Goal: Task Accomplishment & Management: Use online tool/utility

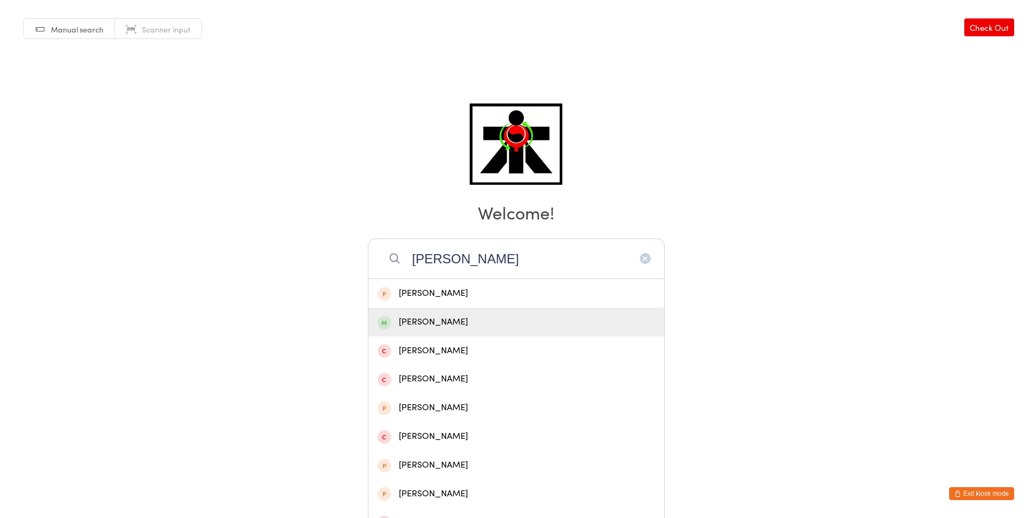
type input "[PERSON_NAME]"
click at [481, 327] on div "[PERSON_NAME]" at bounding box center [515, 322] width 277 height 15
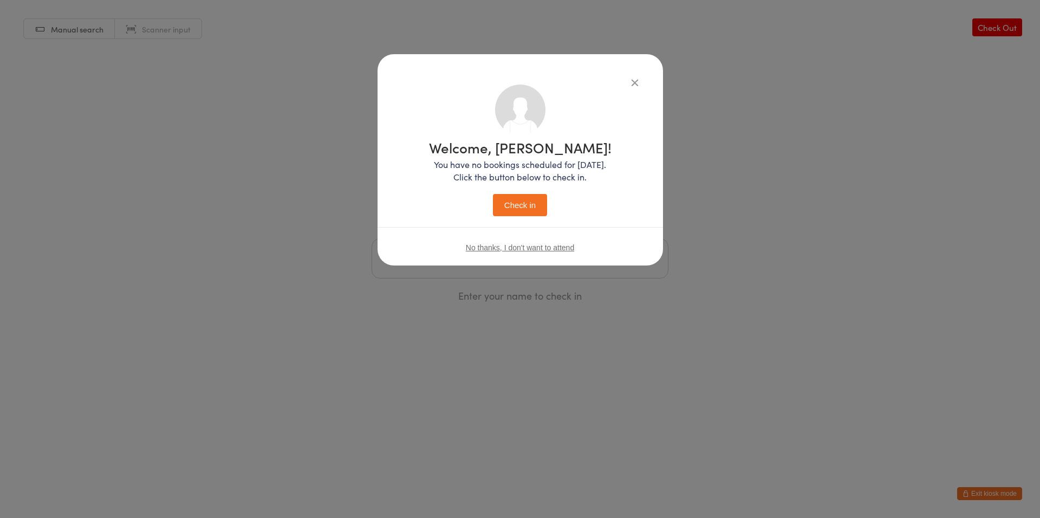
click at [512, 212] on button "Check in" at bounding box center [520, 205] width 54 height 22
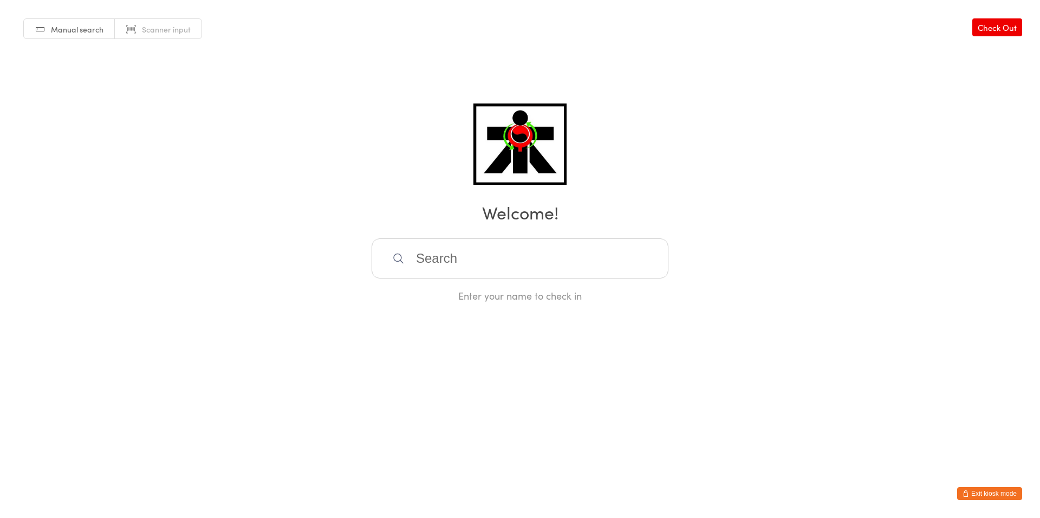
click at [516, 269] on input "search" at bounding box center [519, 258] width 297 height 40
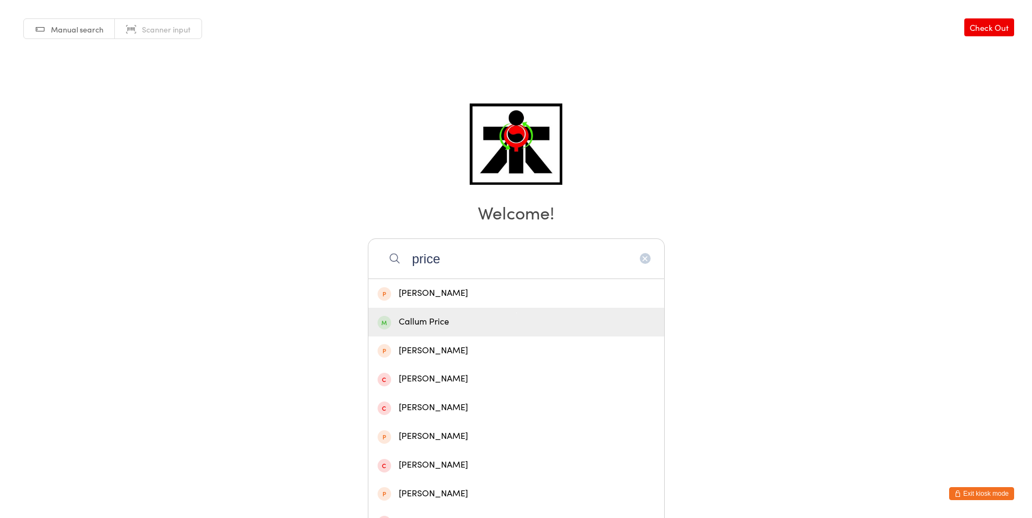
type input "price"
click at [430, 335] on div "Callum Price" at bounding box center [516, 322] width 296 height 29
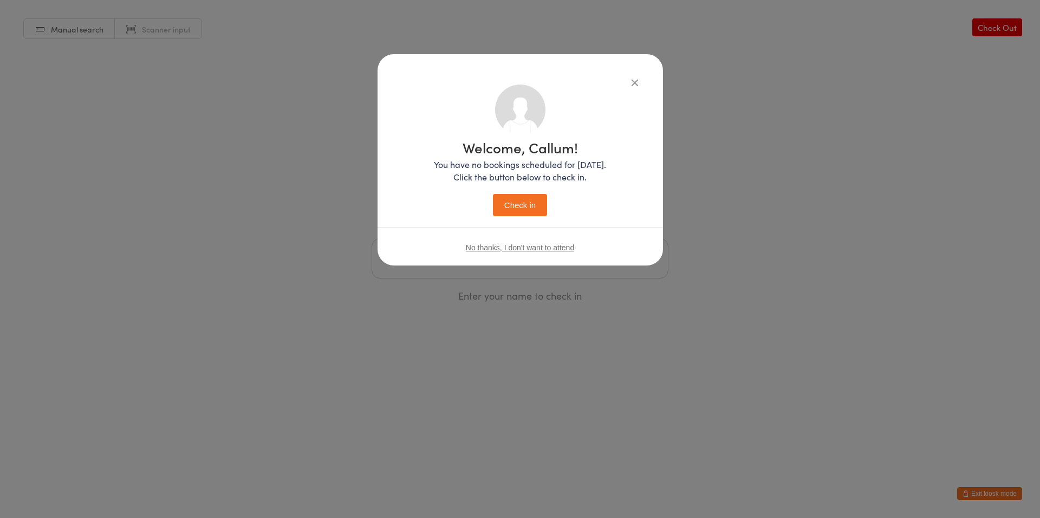
click at [520, 205] on button "Check in" at bounding box center [520, 205] width 54 height 22
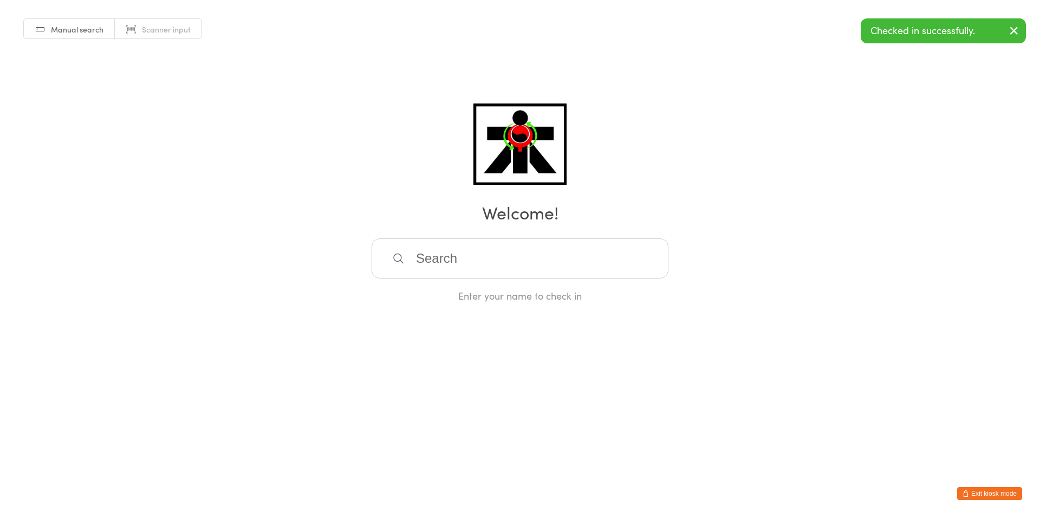
click at [522, 250] on input "search" at bounding box center [519, 258] width 297 height 40
click at [522, 219] on h2 "Welcome!" at bounding box center [520, 212] width 1018 height 24
click at [517, 250] on input "search" at bounding box center [519, 258] width 297 height 40
type input "p"
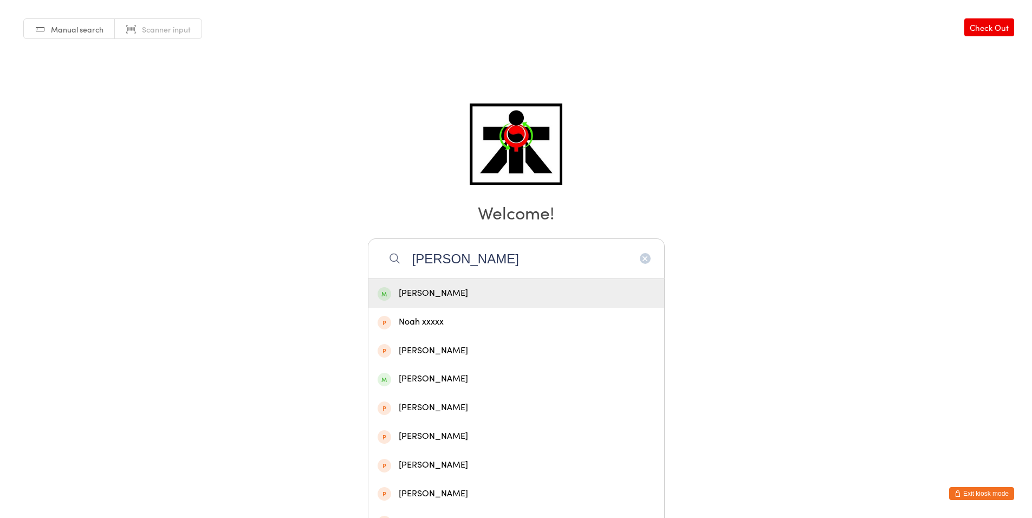
type input "[PERSON_NAME]"
click at [447, 292] on div "[PERSON_NAME]" at bounding box center [515, 293] width 277 height 15
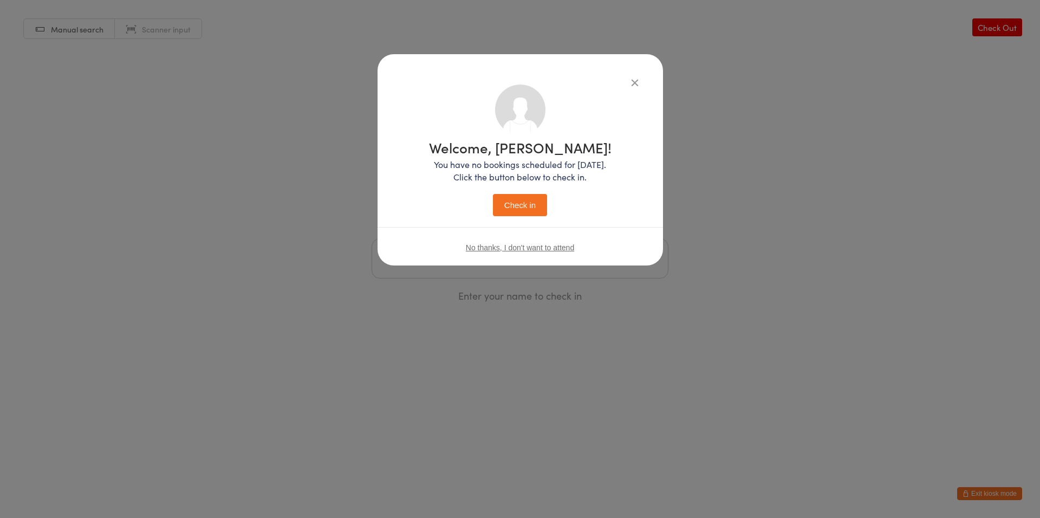
click at [542, 200] on button "Check in" at bounding box center [520, 205] width 54 height 22
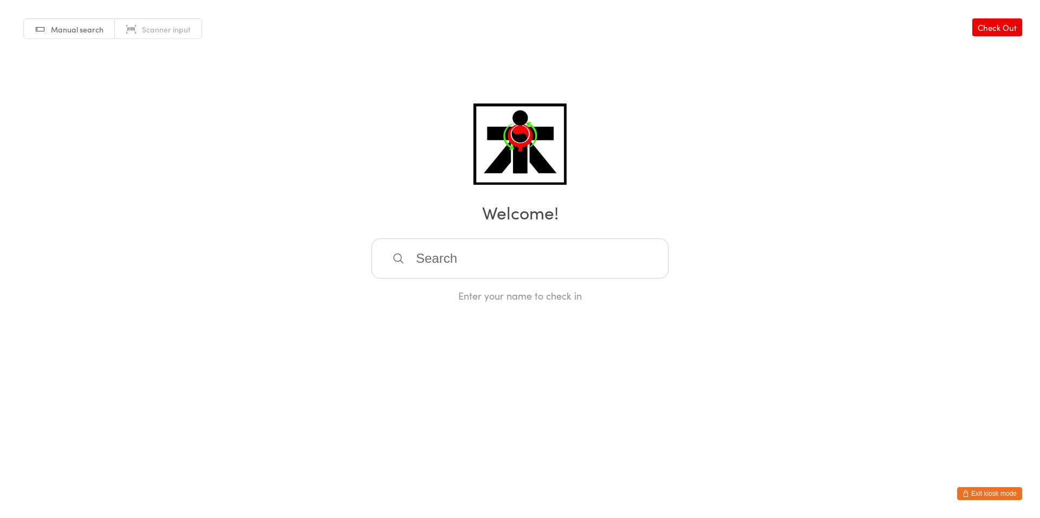
click at [437, 261] on input "search" at bounding box center [519, 258] width 297 height 40
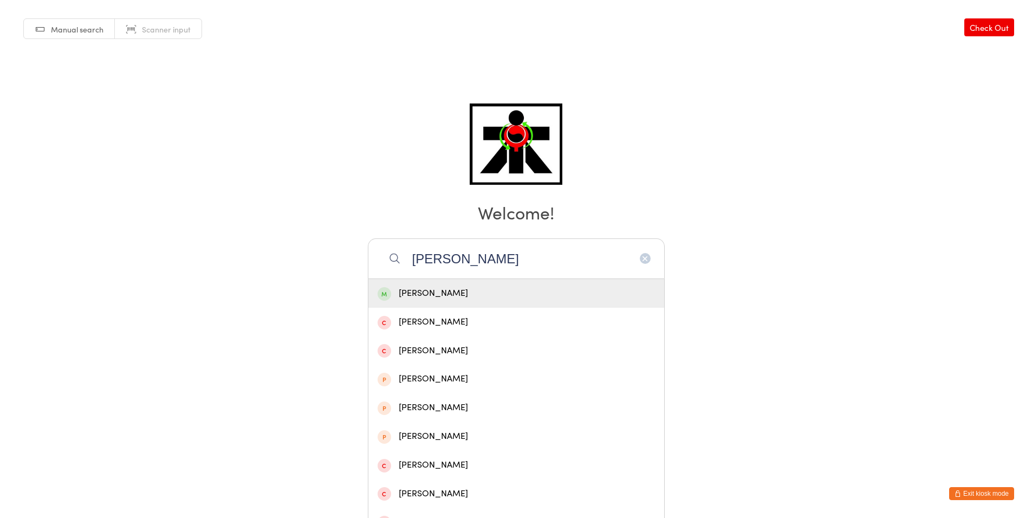
type input "[PERSON_NAME]"
click at [439, 292] on div "[PERSON_NAME]" at bounding box center [515, 293] width 277 height 15
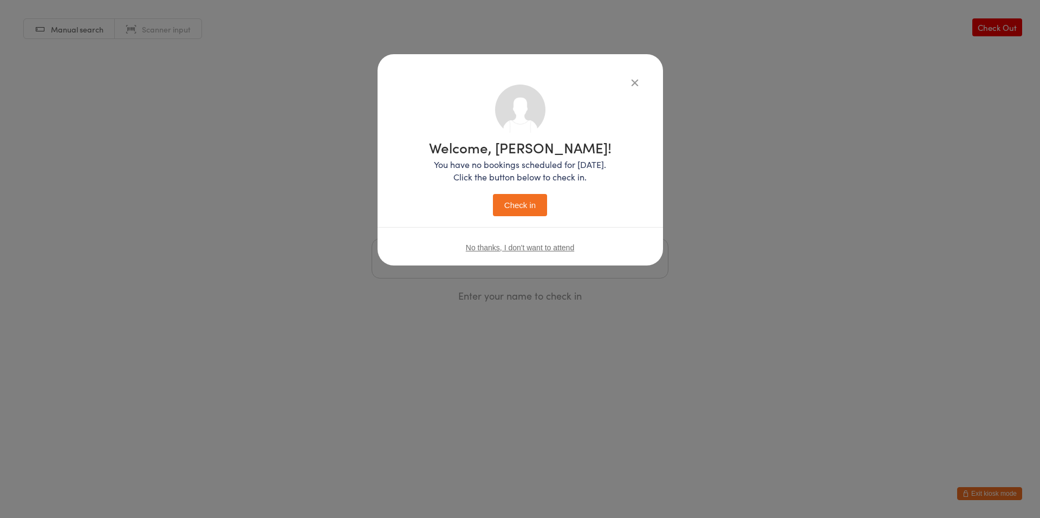
click at [504, 208] on button "Check in" at bounding box center [520, 205] width 54 height 22
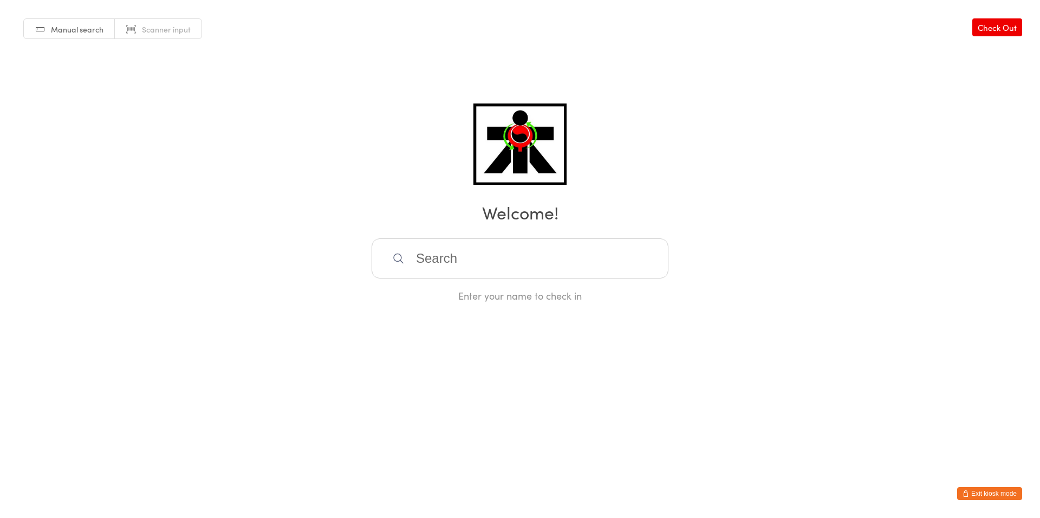
click at [514, 277] on input "search" at bounding box center [519, 258] width 297 height 40
click at [511, 263] on input "search" at bounding box center [519, 258] width 297 height 40
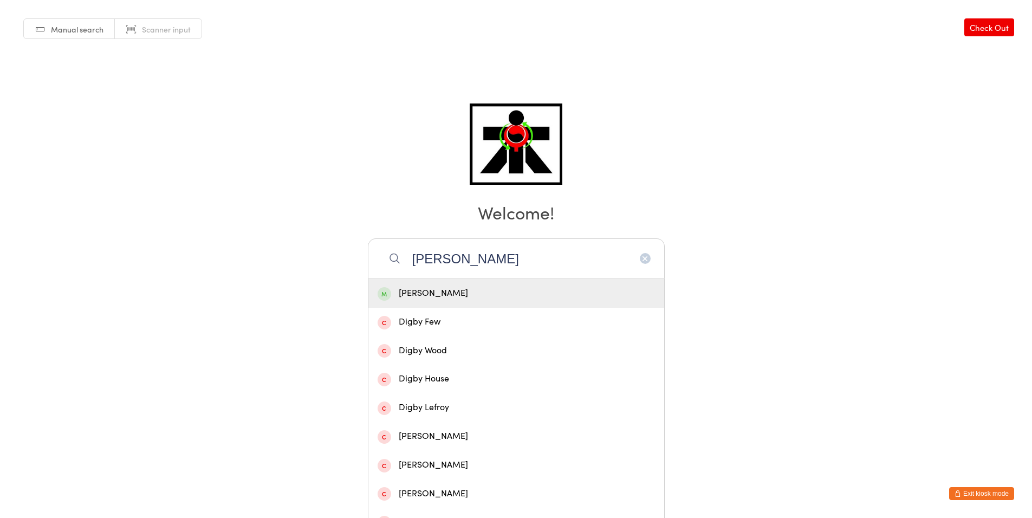
type input "[PERSON_NAME]"
click at [447, 302] on div "[PERSON_NAME]" at bounding box center [516, 293] width 296 height 29
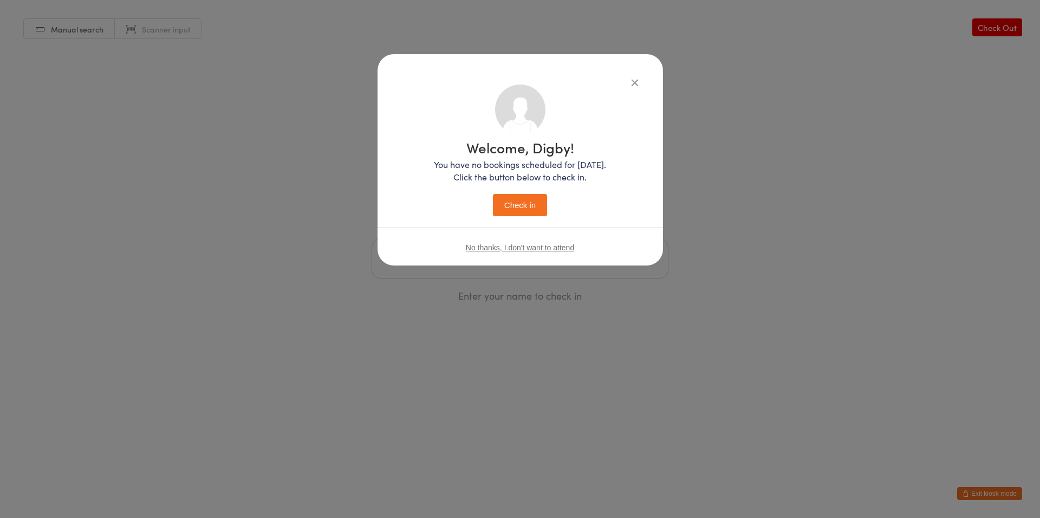
click at [527, 206] on button "Check in" at bounding box center [520, 205] width 54 height 22
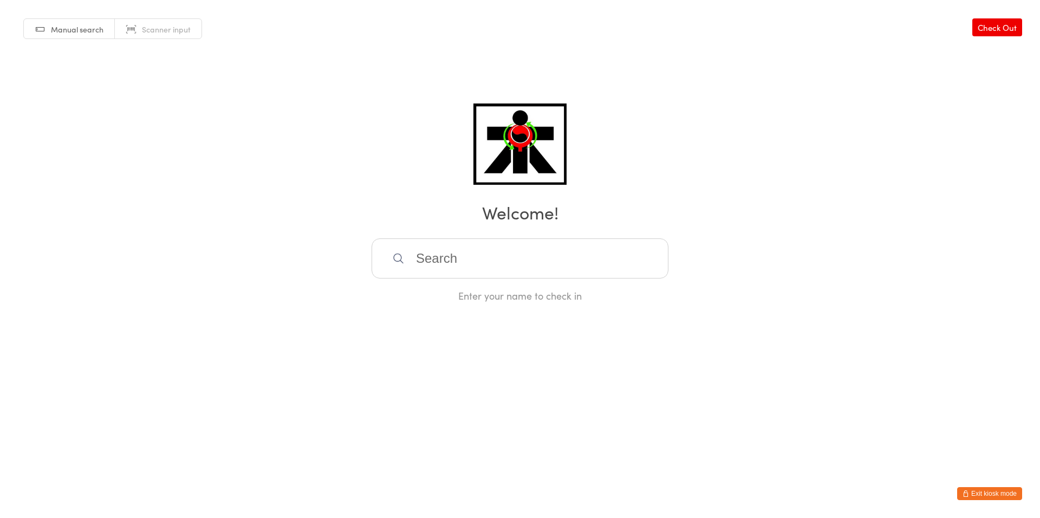
click at [538, 236] on div "Manual search Scanner input Check Out Welcome! Enter your name to check in" at bounding box center [520, 151] width 1040 height 302
click at [517, 257] on input "search" at bounding box center [519, 258] width 297 height 40
type input "[PERSON_NAME]"
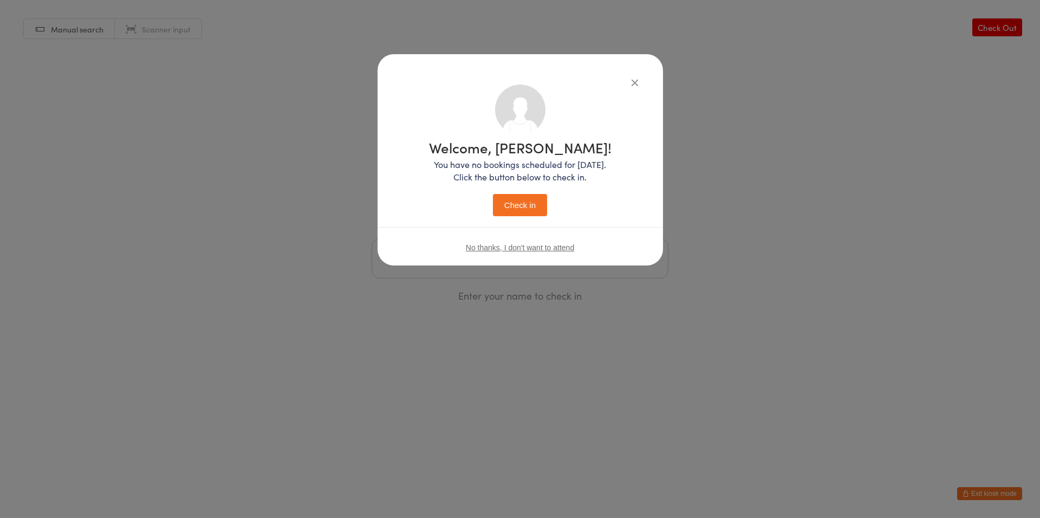
click at [493, 194] on button "Check in" at bounding box center [520, 205] width 54 height 22
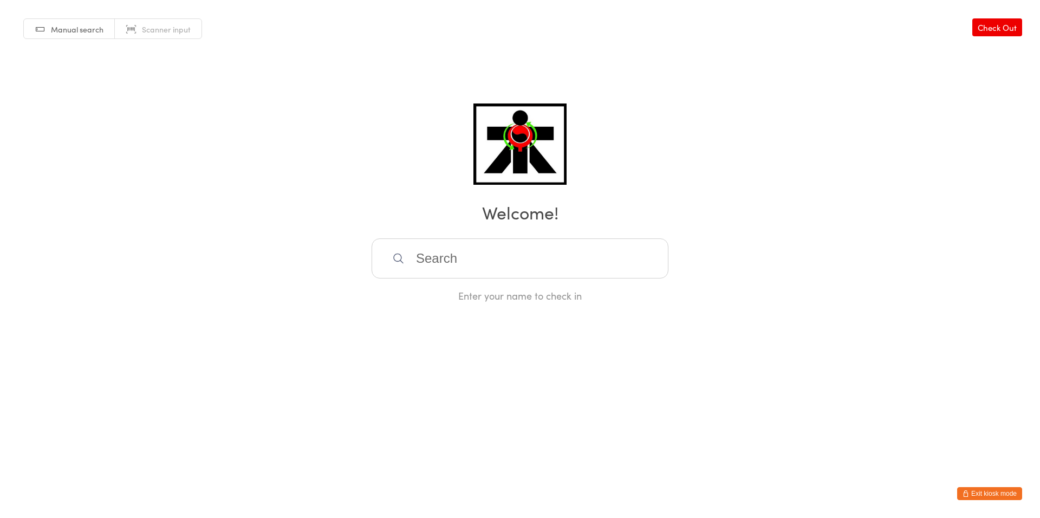
click at [545, 272] on input "search" at bounding box center [519, 258] width 297 height 40
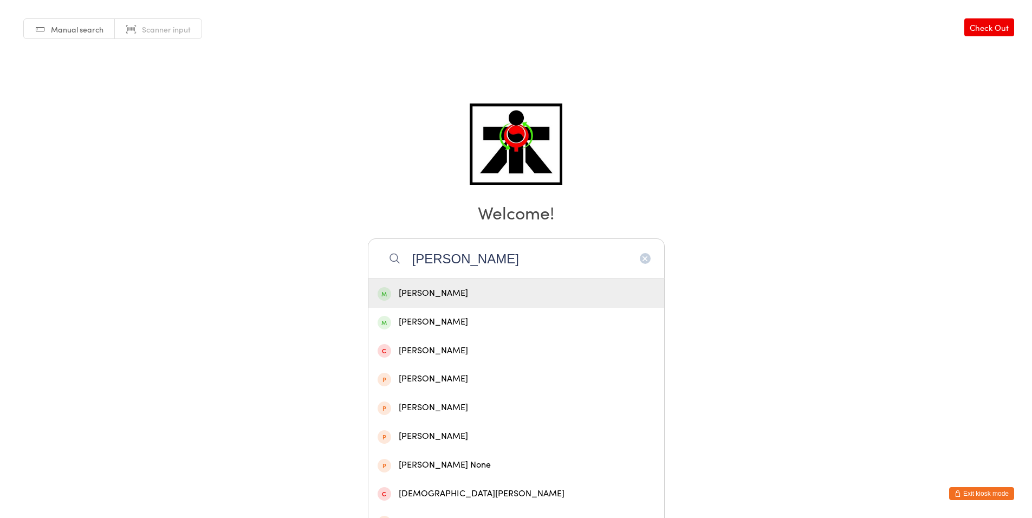
type input "[PERSON_NAME]"
click at [531, 293] on div "[PERSON_NAME]" at bounding box center [515, 293] width 277 height 15
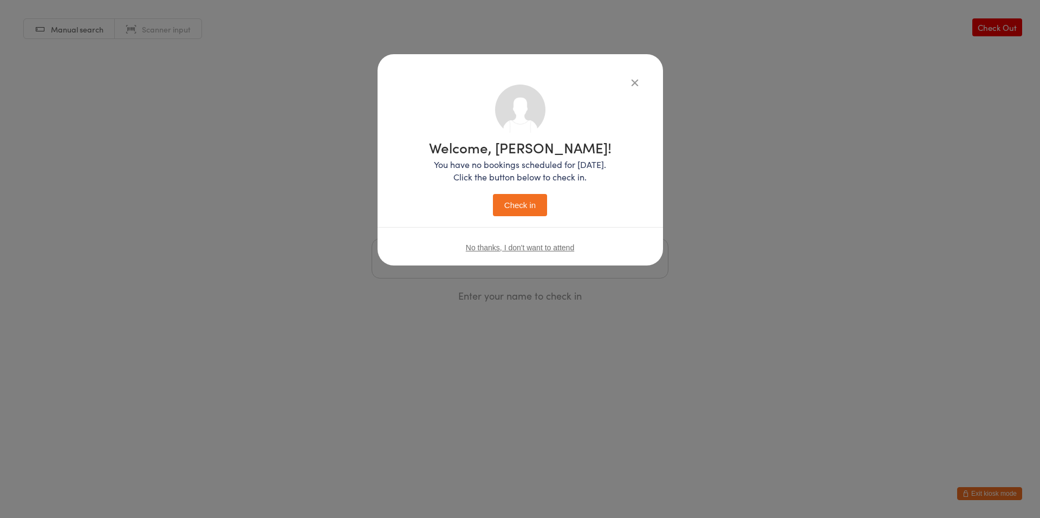
click at [538, 208] on button "Check in" at bounding box center [520, 205] width 54 height 22
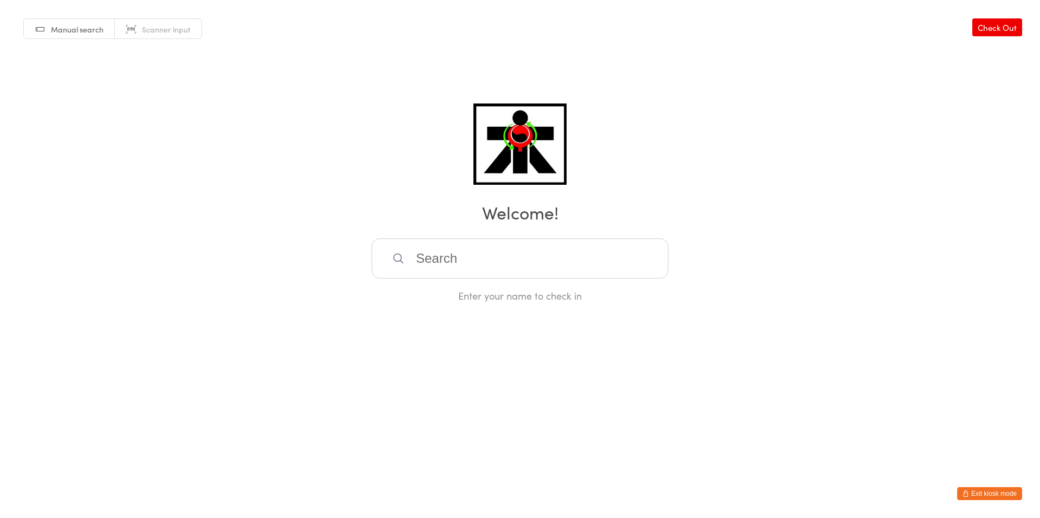
click at [566, 262] on input "search" at bounding box center [519, 258] width 297 height 40
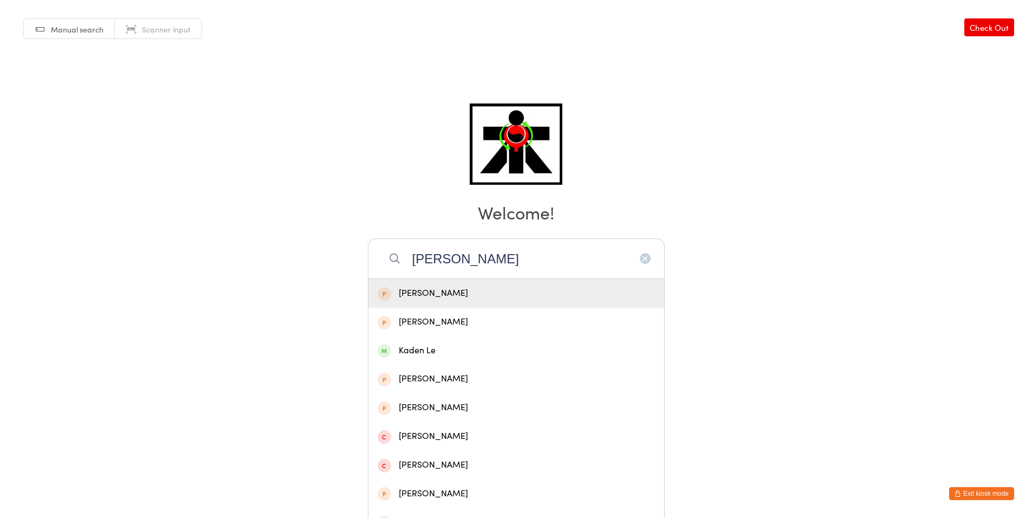
type input "[PERSON_NAME]"
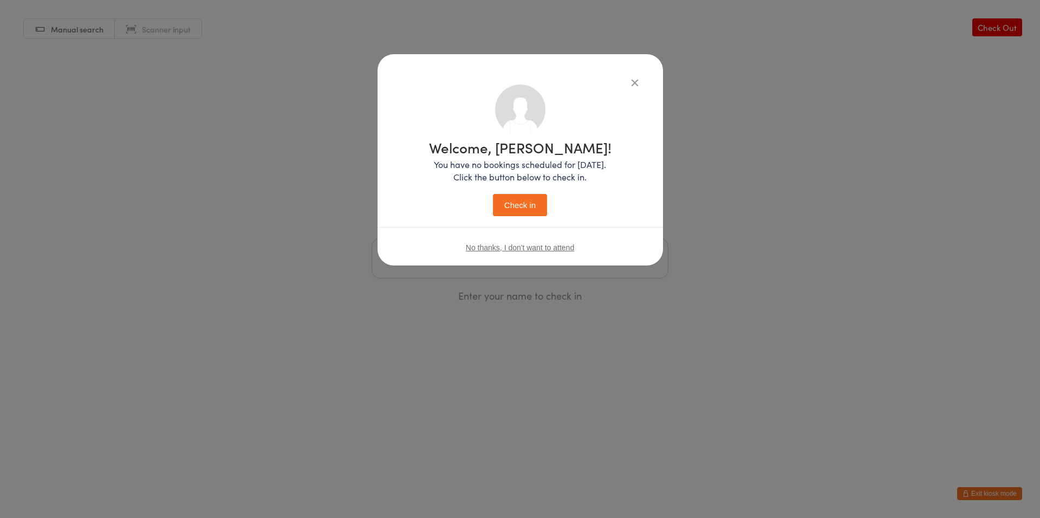
click at [493, 194] on button "Check in" at bounding box center [520, 205] width 54 height 22
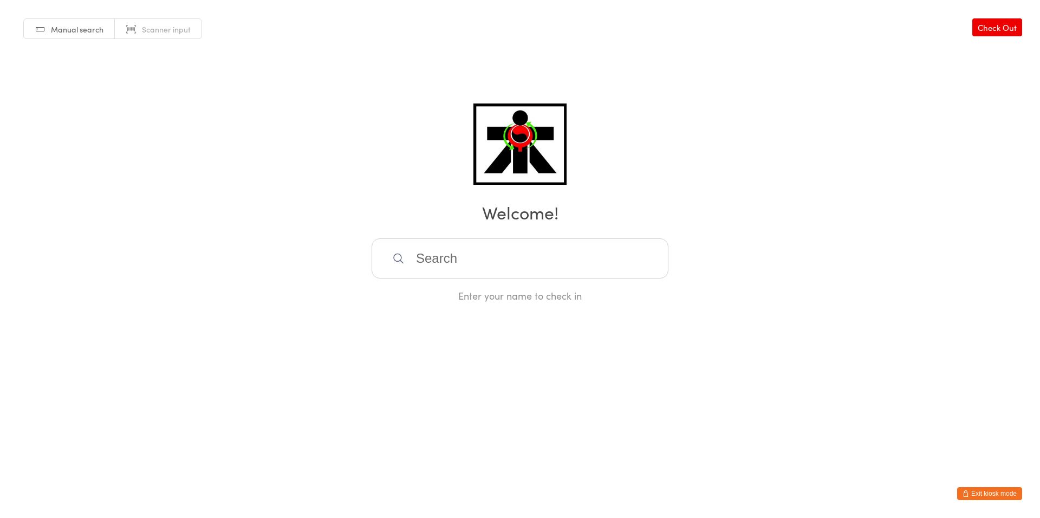
click at [519, 262] on input "search" at bounding box center [519, 258] width 297 height 40
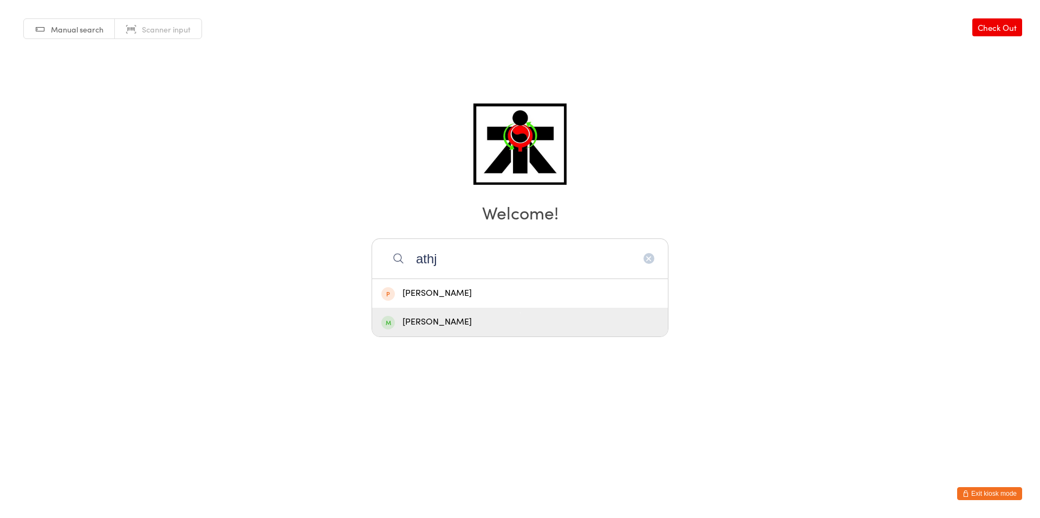
type input "athj"
click at [466, 323] on div "[PERSON_NAME]" at bounding box center [519, 322] width 277 height 15
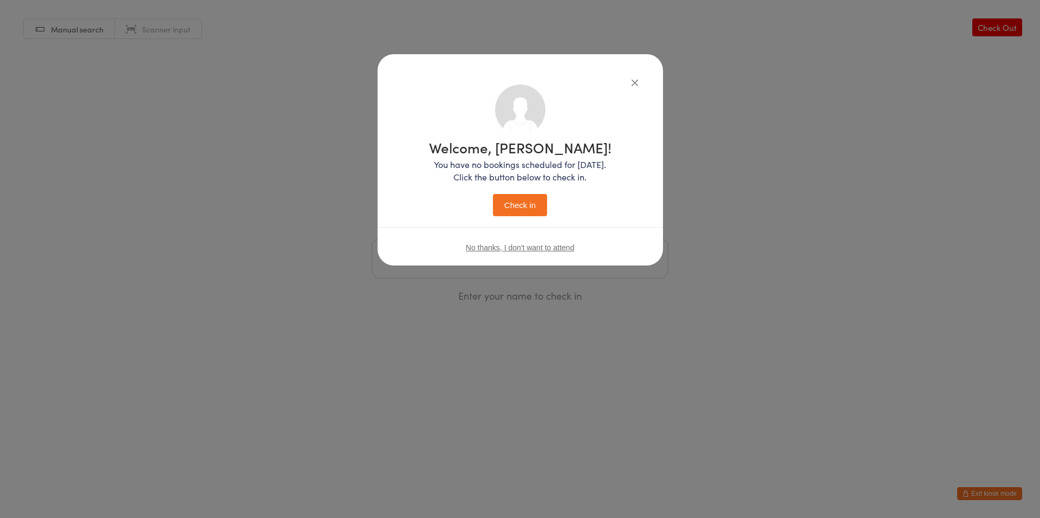
click at [515, 210] on button "Check in" at bounding box center [520, 205] width 54 height 22
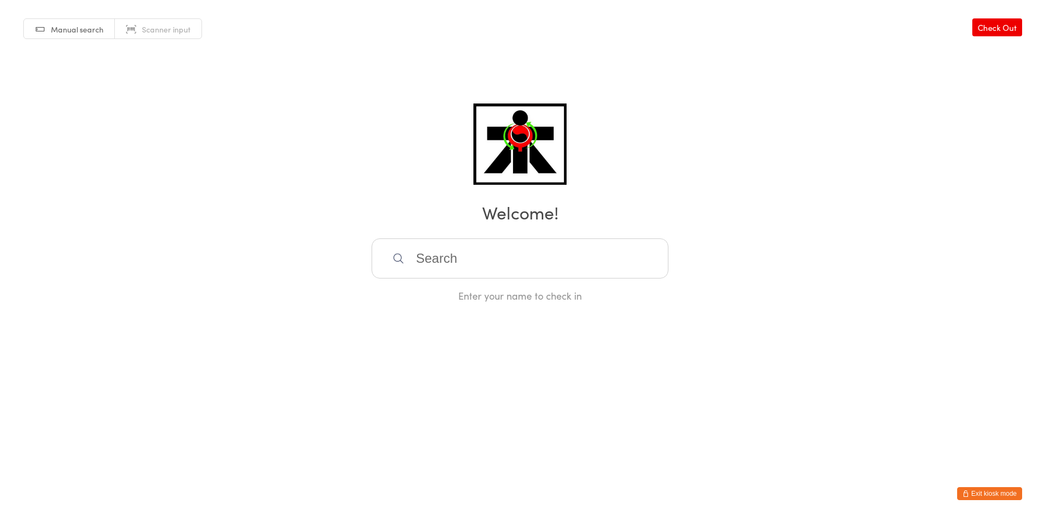
click at [530, 262] on input "search" at bounding box center [519, 258] width 297 height 40
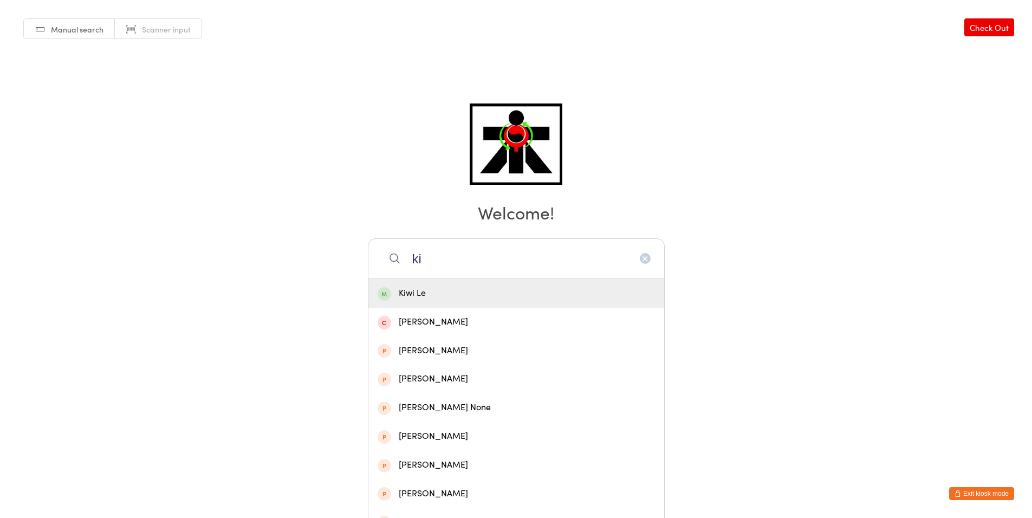
type input "ki"
click at [471, 295] on div "Kiwi Le" at bounding box center [515, 293] width 277 height 15
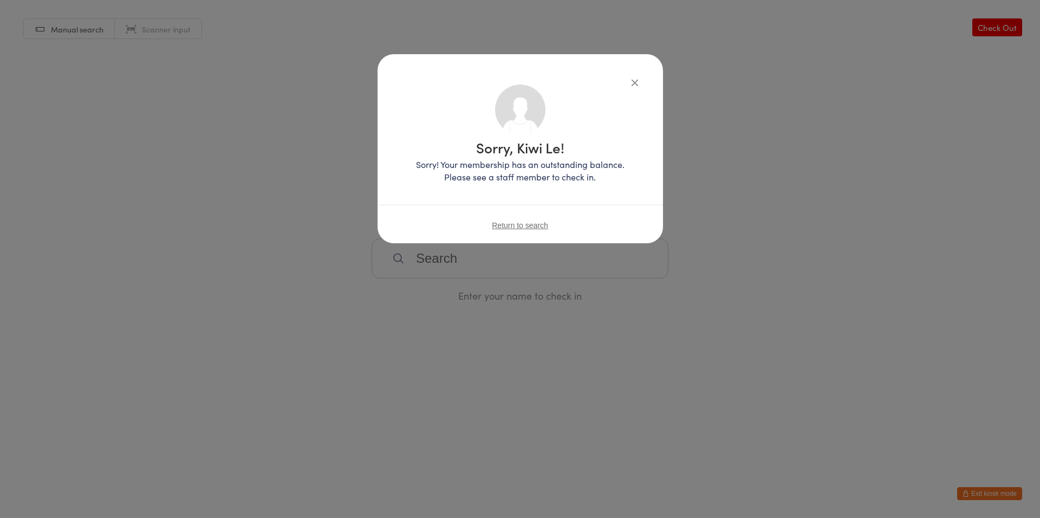
click at [629, 85] on icon "button" at bounding box center [635, 82] width 12 height 12
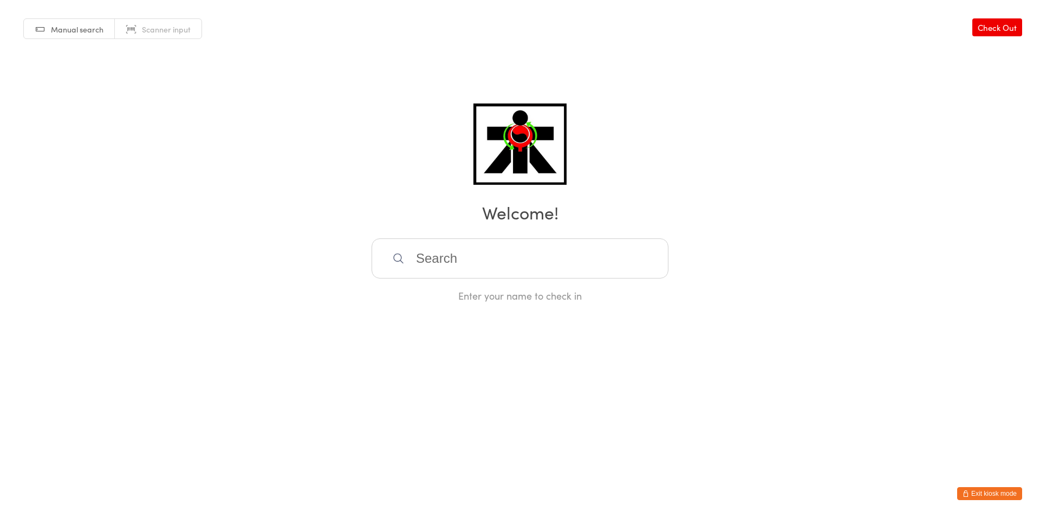
click at [637, 77] on div "Manual search Scanner input Check Out Welcome! Enter your name to check in" at bounding box center [520, 151] width 1040 height 302
drag, startPoint x: 637, startPoint y: 77, endPoint x: 644, endPoint y: 122, distance: 45.0
click at [642, 69] on div "Manual search Scanner input Check Out Welcome! Enter your name to check in" at bounding box center [520, 151] width 1040 height 302
click at [605, 263] on input "search" at bounding box center [519, 258] width 297 height 40
type input "[PERSON_NAME]"
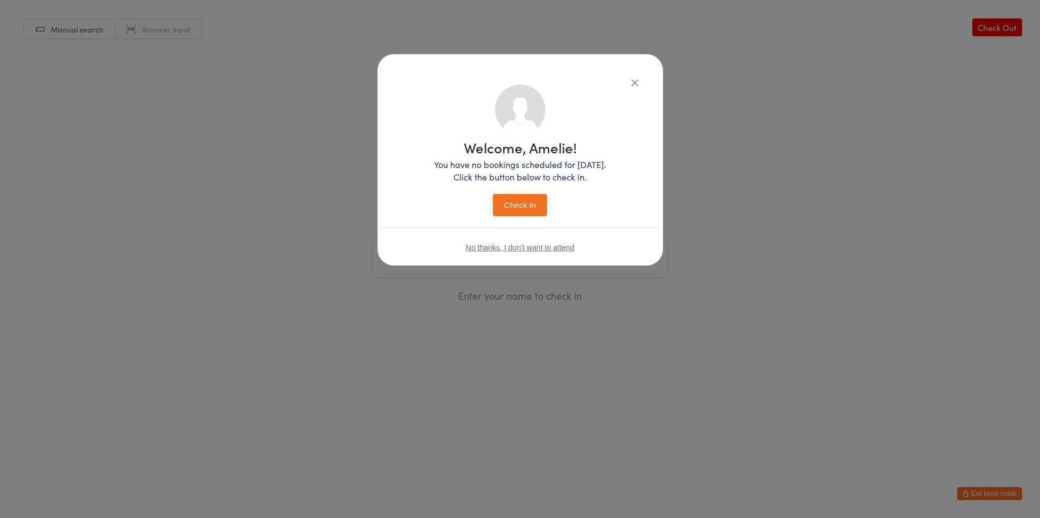
click at [493, 194] on button "Check in" at bounding box center [520, 205] width 54 height 22
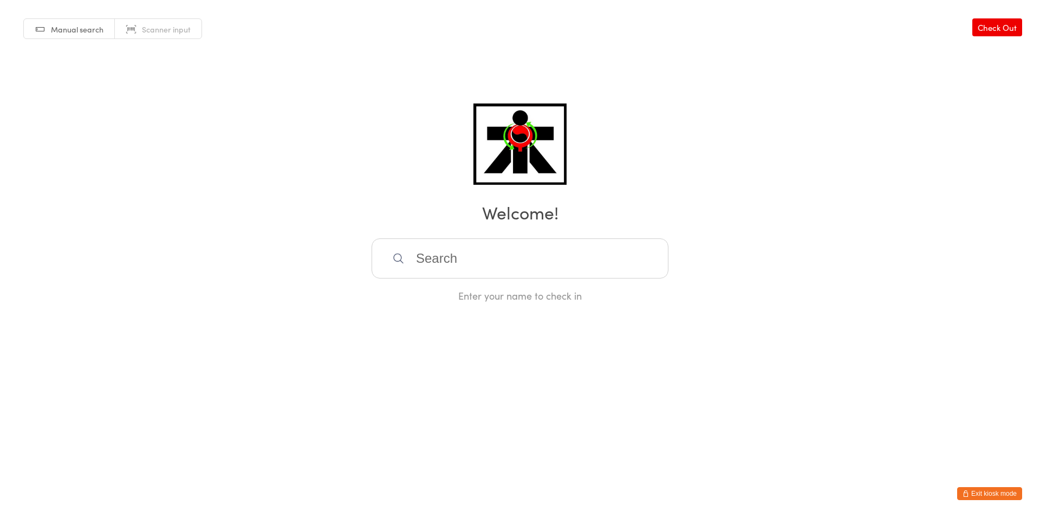
click at [556, 269] on input "search" at bounding box center [519, 258] width 297 height 40
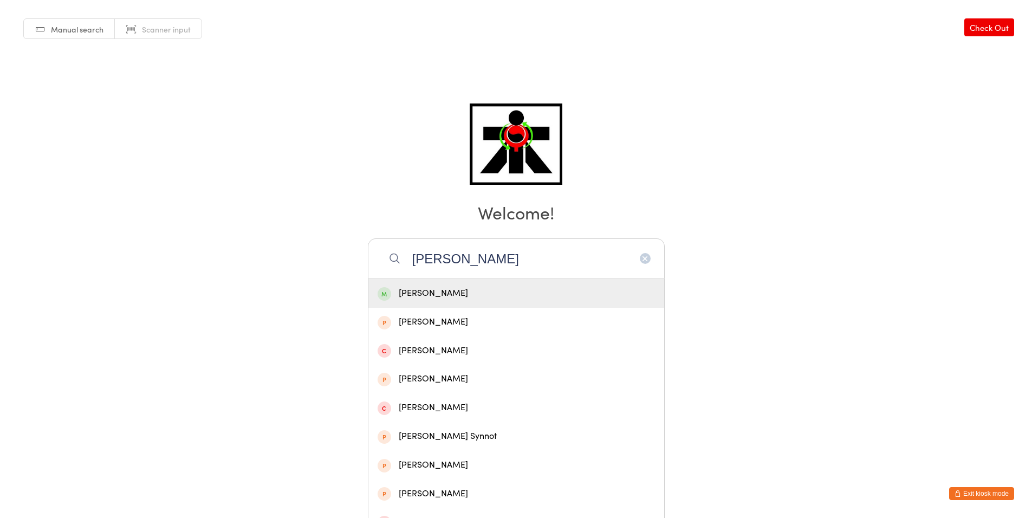
type input "[PERSON_NAME]"
click at [540, 293] on div "[PERSON_NAME]" at bounding box center [515, 293] width 277 height 15
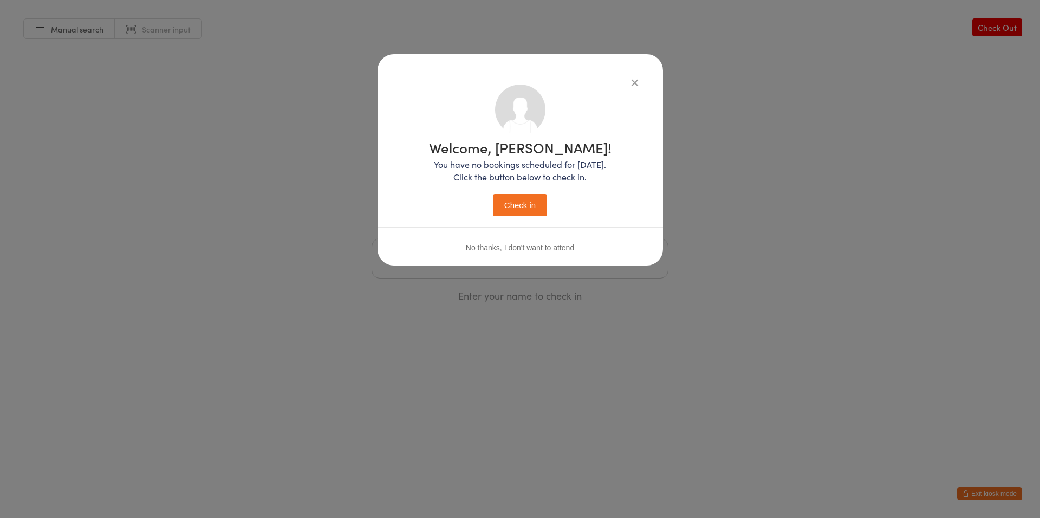
click at [539, 207] on button "Check in" at bounding box center [520, 205] width 54 height 22
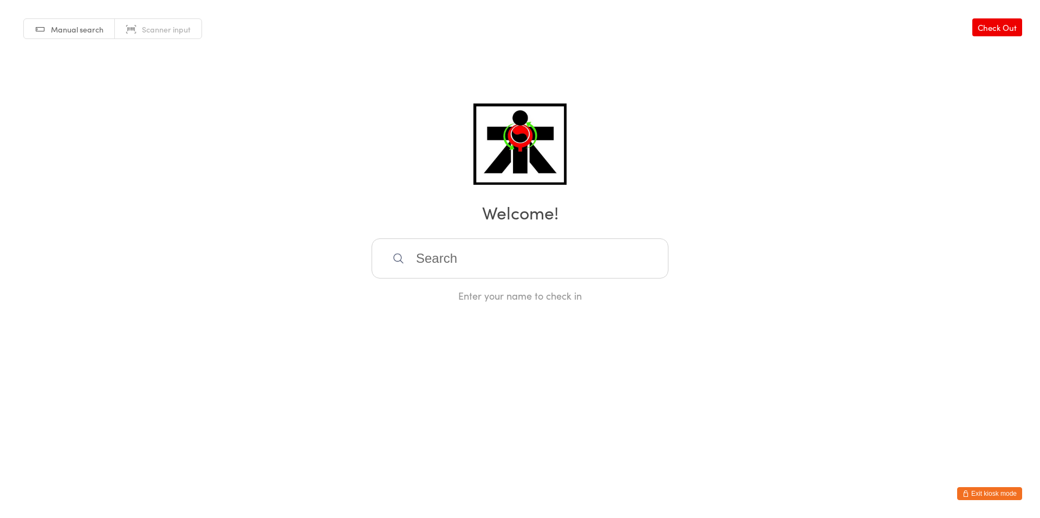
click at [977, 21] on link "Check Out" at bounding box center [997, 27] width 50 height 18
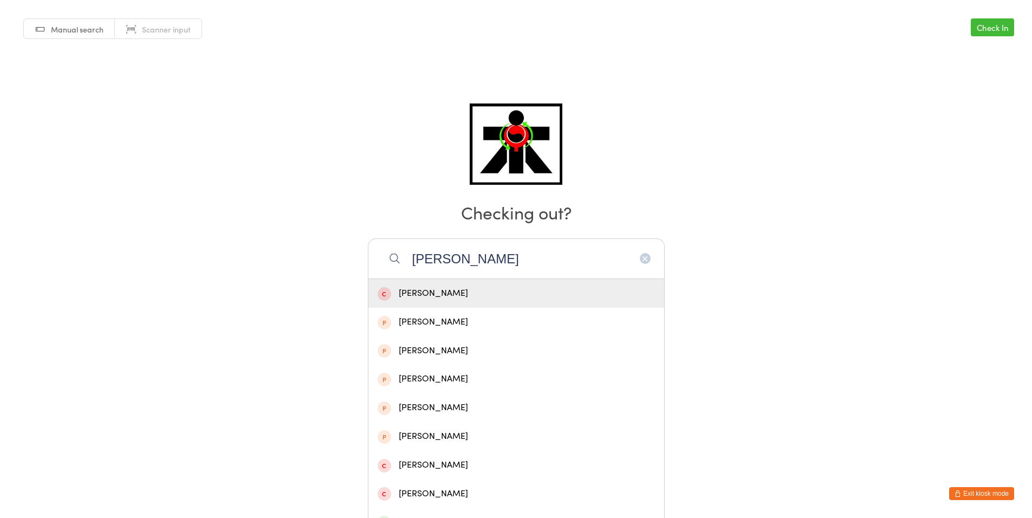
type input "[PERSON_NAME]"
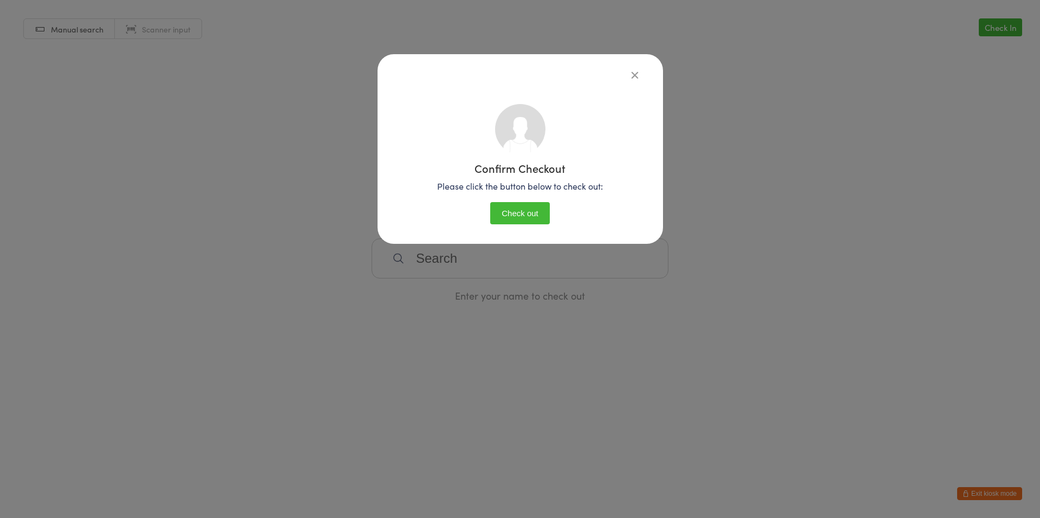
click at [513, 218] on button "Check out" at bounding box center [520, 213] width 60 height 22
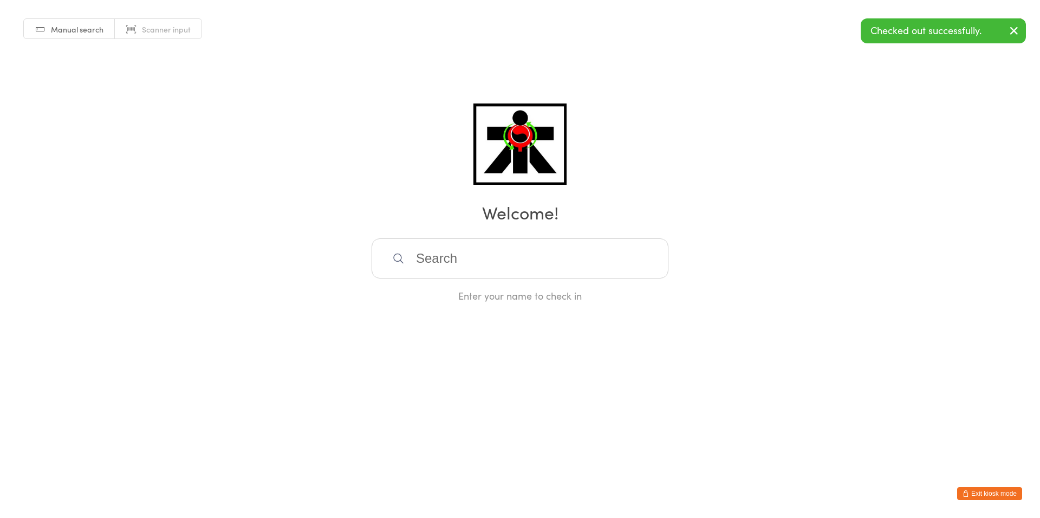
drag, startPoint x: 863, startPoint y: 248, endPoint x: 1039, endPoint y: 303, distance: 184.8
click at [1039, 303] on html "You have now entered Kiosk Mode. Members will be able to check themselves in us…" at bounding box center [520, 259] width 1040 height 518
drag, startPoint x: 306, startPoint y: -67, endPoint x: 571, endPoint y: 436, distance: 568.7
click at [551, 472] on html "You have now entered Kiosk Mode. Members will be able to check themselves in us…" at bounding box center [520, 259] width 1040 height 518
click at [482, 264] on input "search" at bounding box center [519, 258] width 297 height 40
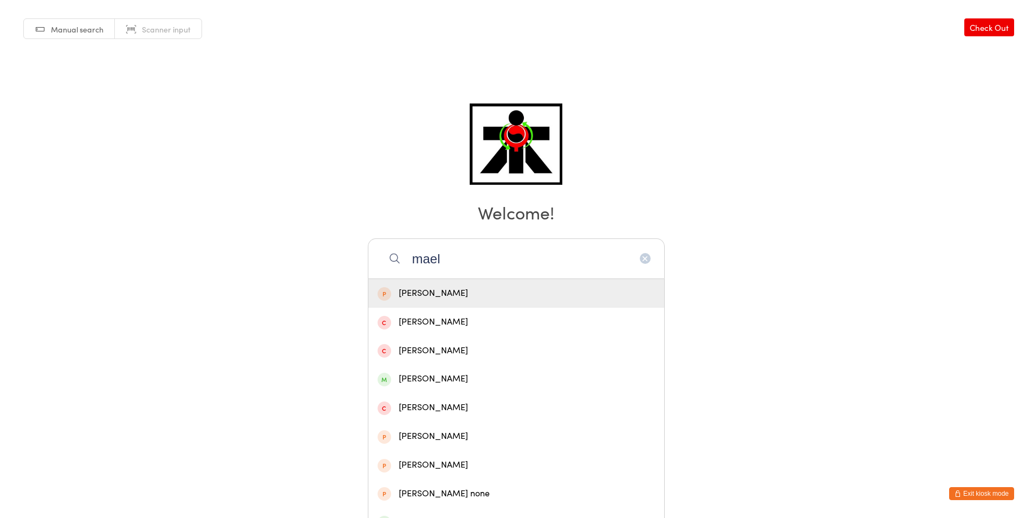
drag, startPoint x: 507, startPoint y: 246, endPoint x: 418, endPoint y: 279, distance: 95.1
click at [505, 247] on input "mael" at bounding box center [516, 258] width 297 height 40
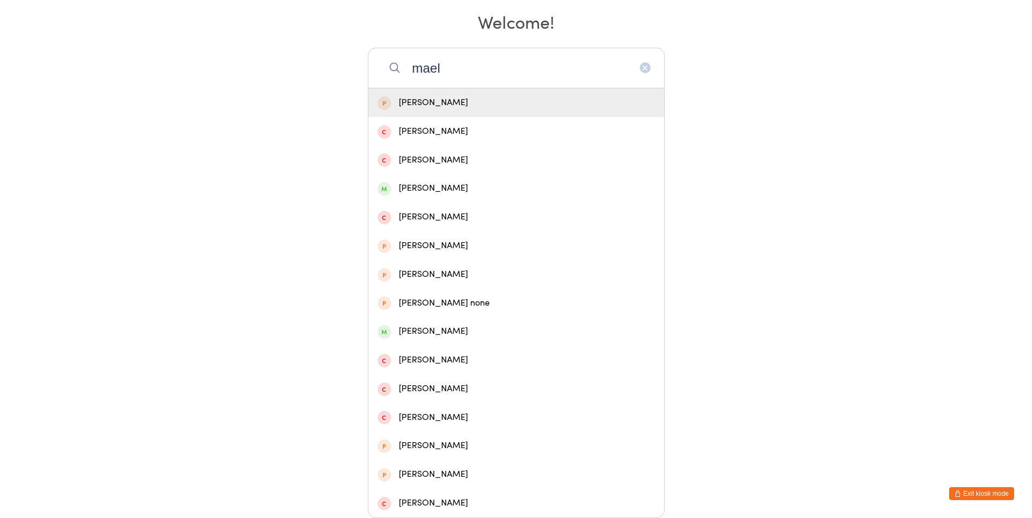
click at [507, 55] on input "mael" at bounding box center [516, 68] width 297 height 40
click at [443, 73] on input "mael" at bounding box center [516, 68] width 297 height 40
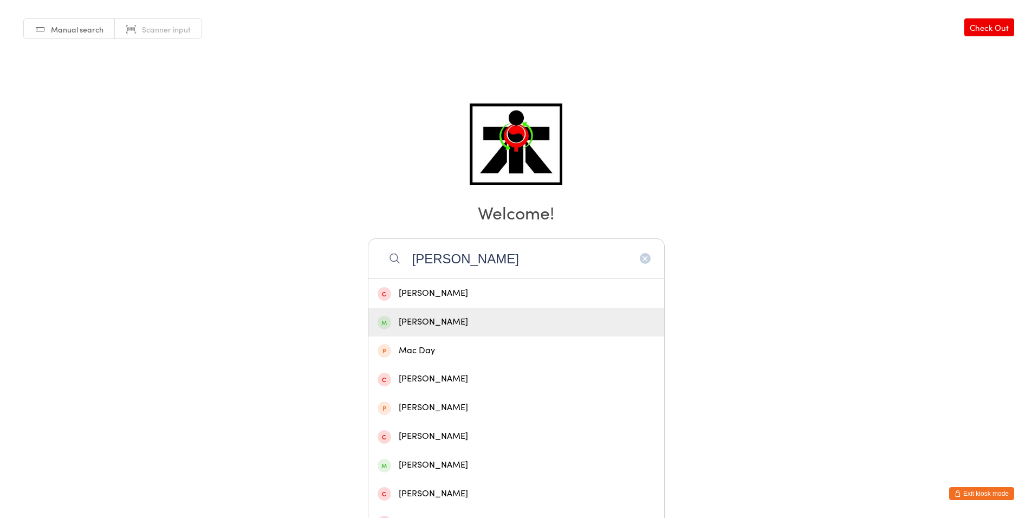
type input "[PERSON_NAME]"
click at [402, 319] on div "[PERSON_NAME]" at bounding box center [515, 322] width 277 height 15
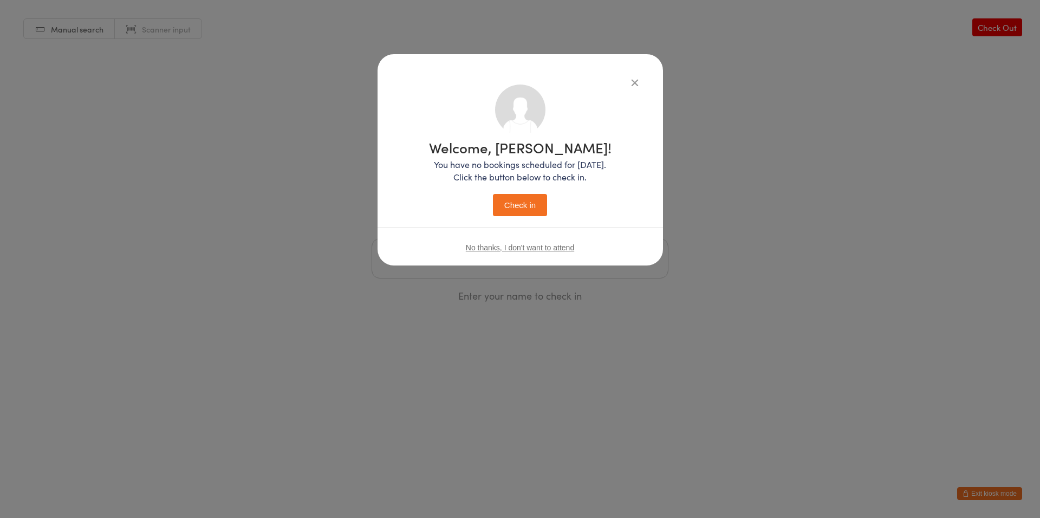
drag, startPoint x: 87, startPoint y: 296, endPoint x: 0, endPoint y: 460, distance: 185.5
click at [23, 381] on div "Welcome, [PERSON_NAME]! You have no bookings scheduled for [DATE]. Click the bu…" at bounding box center [520, 259] width 1040 height 518
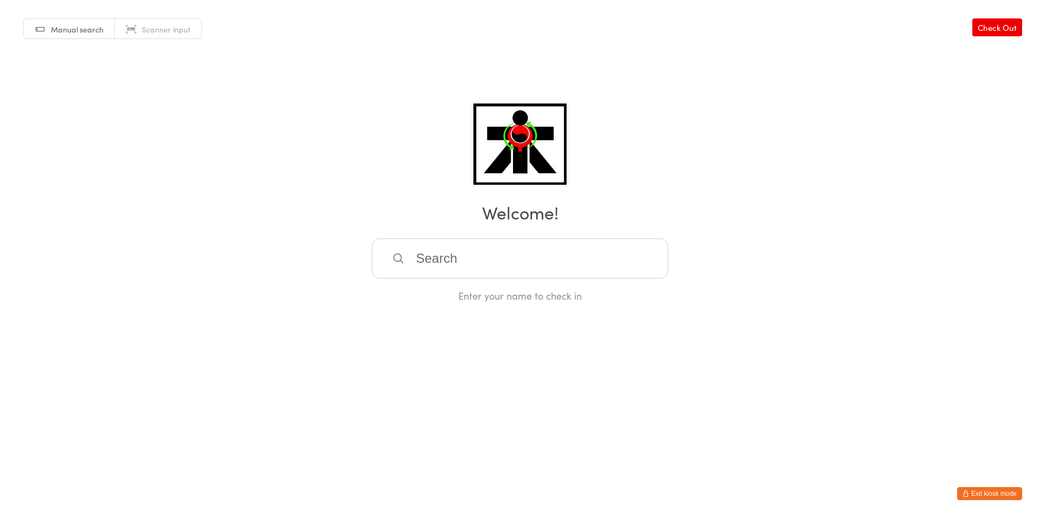
click at [521, 248] on input "search" at bounding box center [519, 258] width 297 height 40
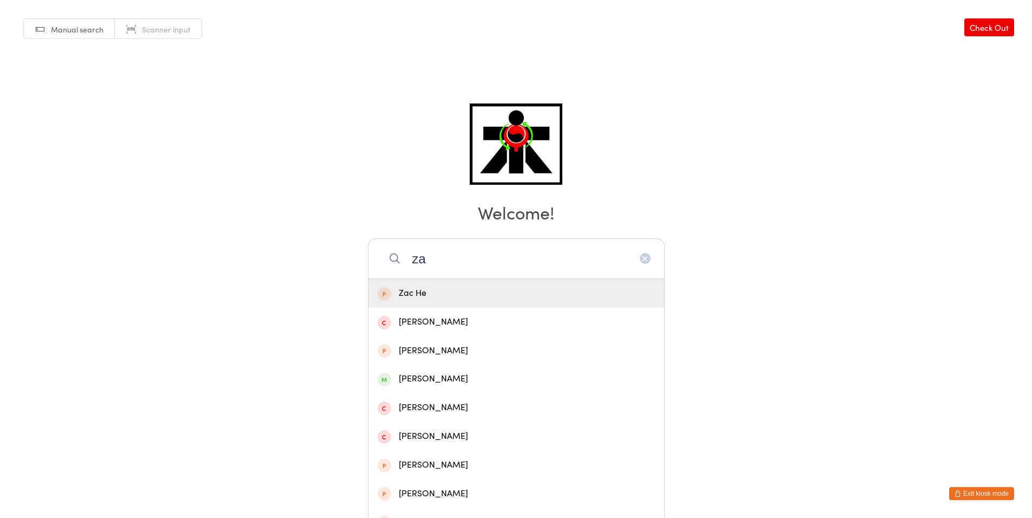
type input "z"
type input "hamdan"
click at [415, 298] on div "[PERSON_NAME]" at bounding box center [515, 293] width 277 height 15
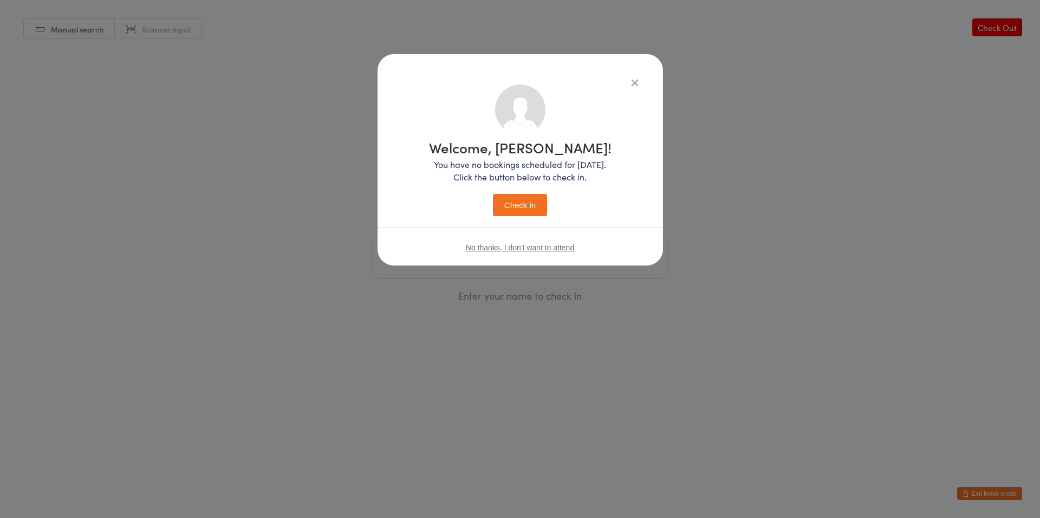
click at [503, 206] on button "Check in" at bounding box center [520, 205] width 54 height 22
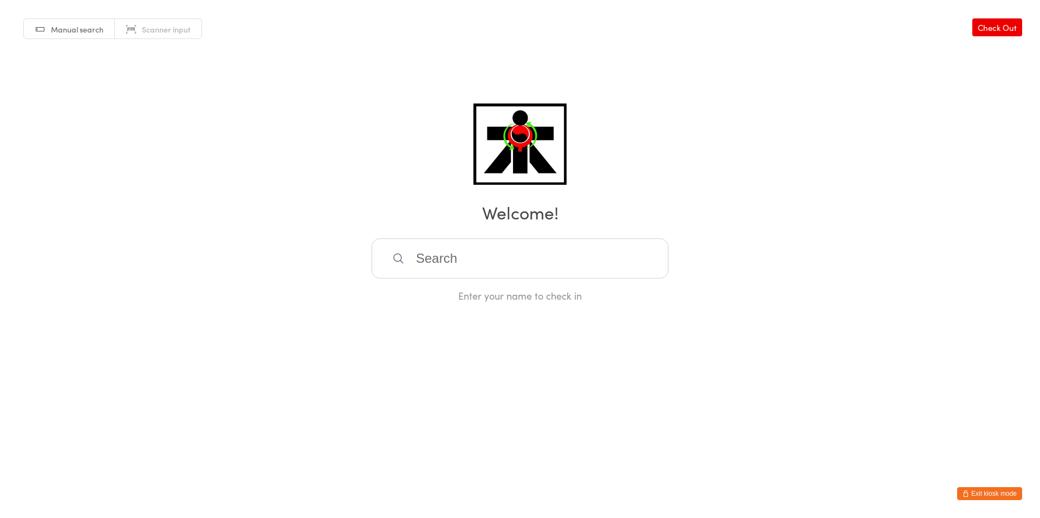
click at [508, 237] on div "Manual search Scanner input Check Out Welcome! Enter your name to check in" at bounding box center [520, 151] width 1040 height 302
